Goal: Task Accomplishment & Management: Use online tool/utility

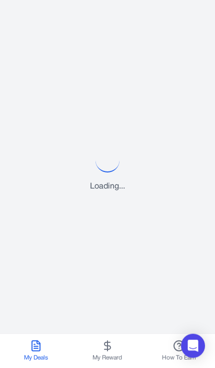
scroll to position [14, 0]
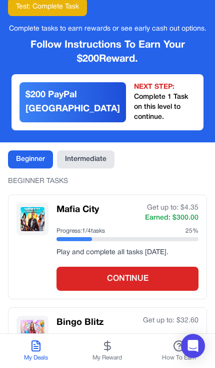
click at [102, 150] on button "Intermediate" at bounding box center [86, 159] width 58 height 18
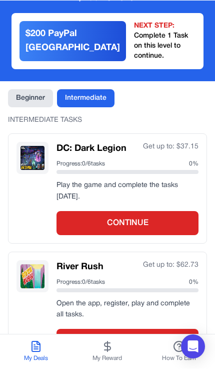
scroll to position [0, 0]
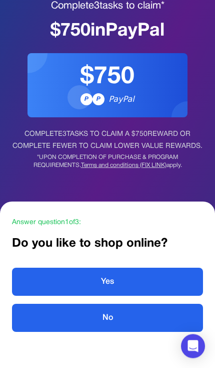
scroll to position [63, 0]
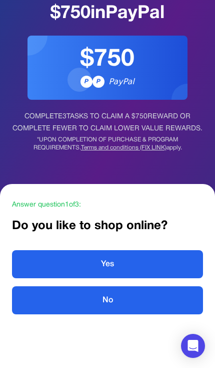
click at [176, 263] on button "Yes" at bounding box center [107, 264] width 191 height 28
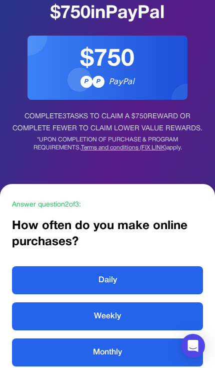
click at [182, 286] on button "Daily" at bounding box center [107, 280] width 191 height 28
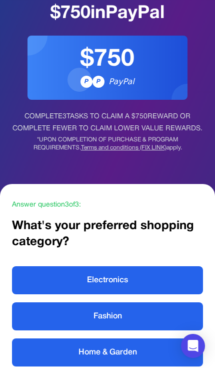
click at [182, 286] on button "Electronics" at bounding box center [107, 280] width 191 height 28
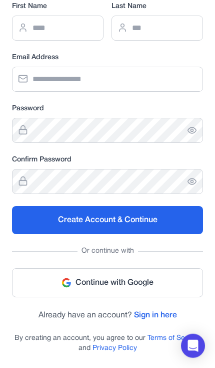
scroll to position [124, 0]
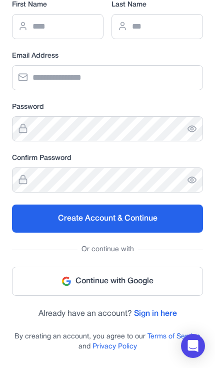
click at [167, 311] on link "Sign in here" at bounding box center [155, 313] width 43 height 7
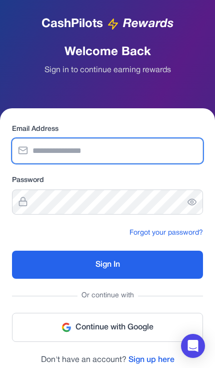
click at [171, 163] on input "email" at bounding box center [107, 150] width 191 height 25
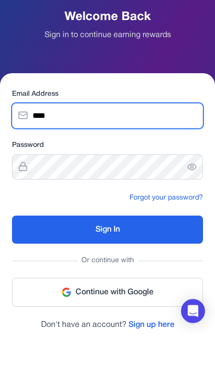
scroll to position [14, 0]
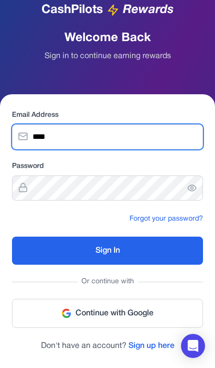
type input "**********"
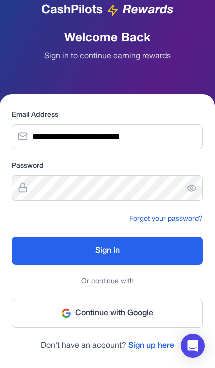
click at [176, 257] on button "Sign In" at bounding box center [107, 250] width 191 height 28
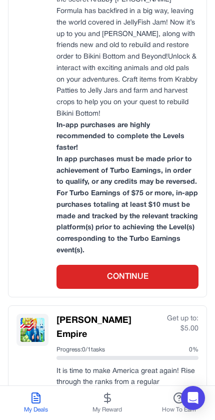
scroll to position [528, 0]
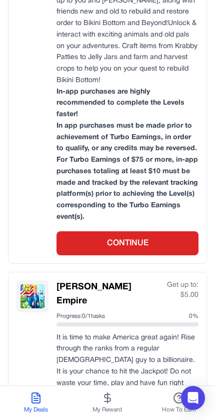
click at [105, 367] on icon at bounding box center [108, 398] width 12 height 12
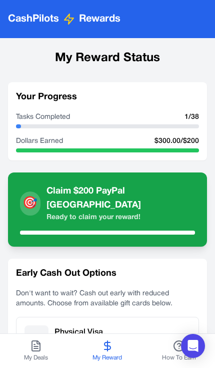
click at [58, 347] on button "My Deals" at bounding box center [36, 351] width 72 height 34
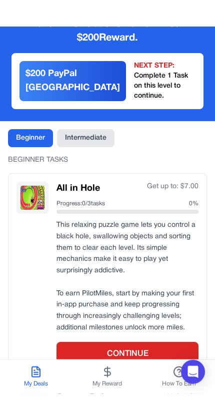
scroll to position [62, 0]
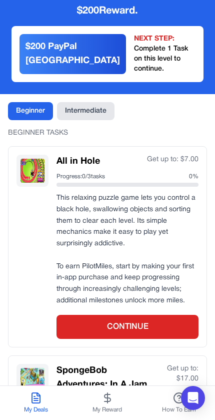
click at [164, 315] on button "CONTINUE" at bounding box center [128, 327] width 142 height 24
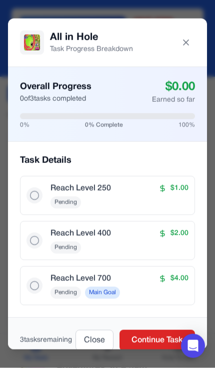
scroll to position [80, 0]
click at [99, 341] on button "Close" at bounding box center [95, 340] width 38 height 21
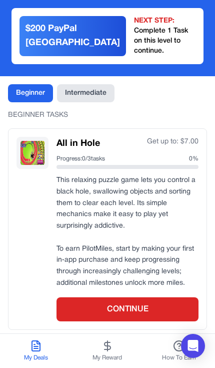
click at [149, 232] on p at bounding box center [128, 238] width 142 height 12
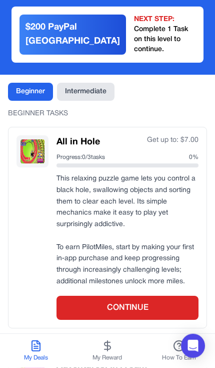
scroll to position [0, 0]
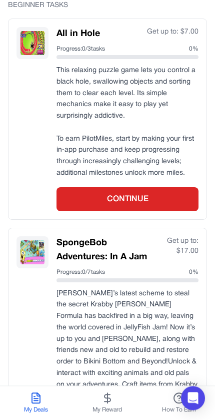
click at [169, 188] on button "CONTINUE" at bounding box center [128, 199] width 142 height 24
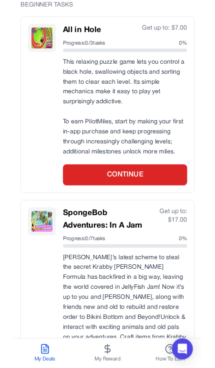
scroll to position [190, 0]
